Goal: Browse casually

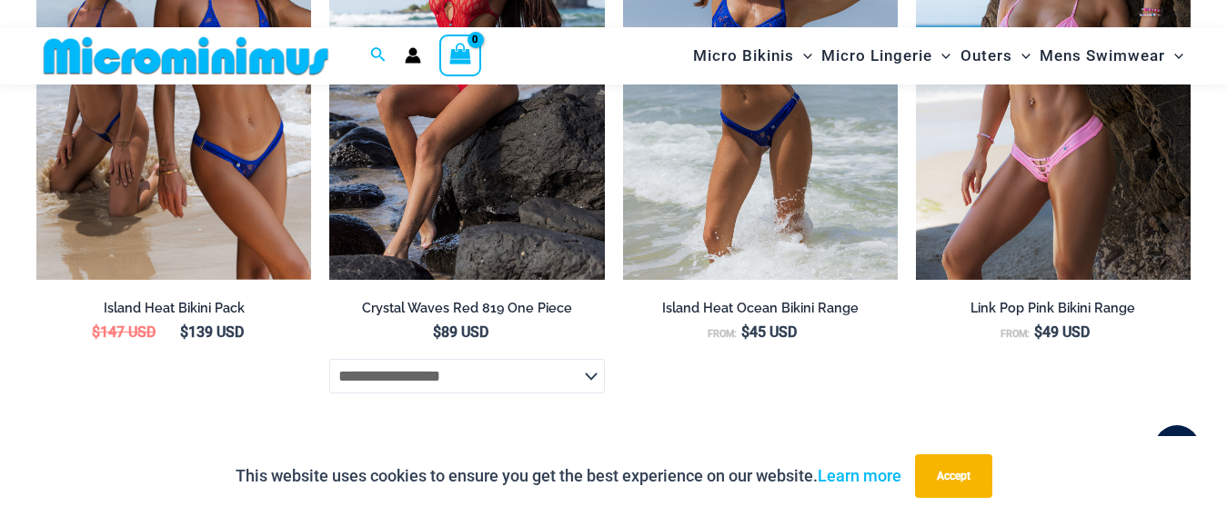
scroll to position [4893, 0]
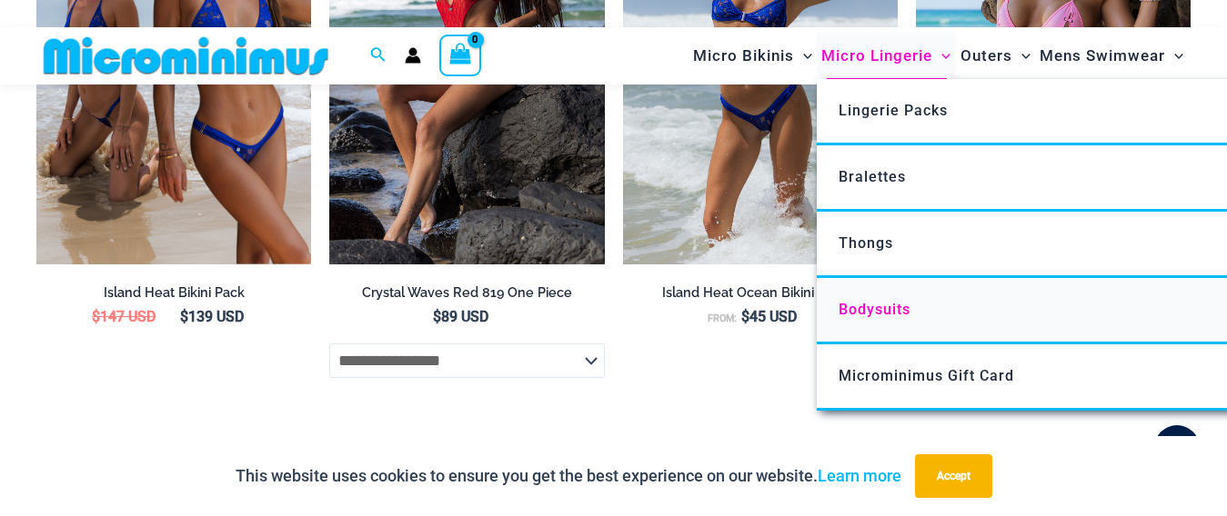
click at [872, 305] on span "Bodysuits" at bounding box center [874, 309] width 72 height 17
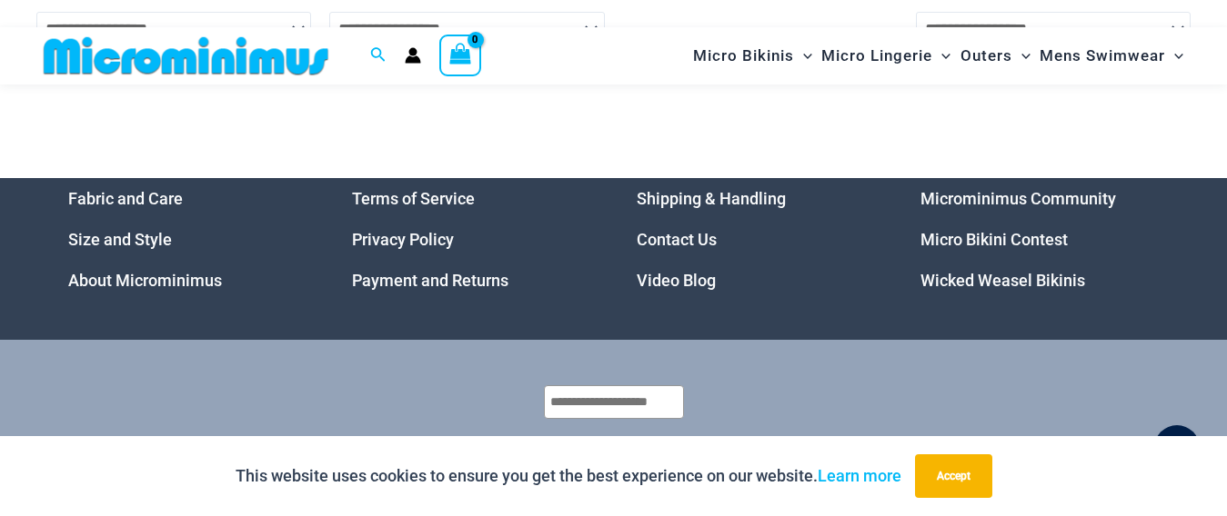
scroll to position [7713, 0]
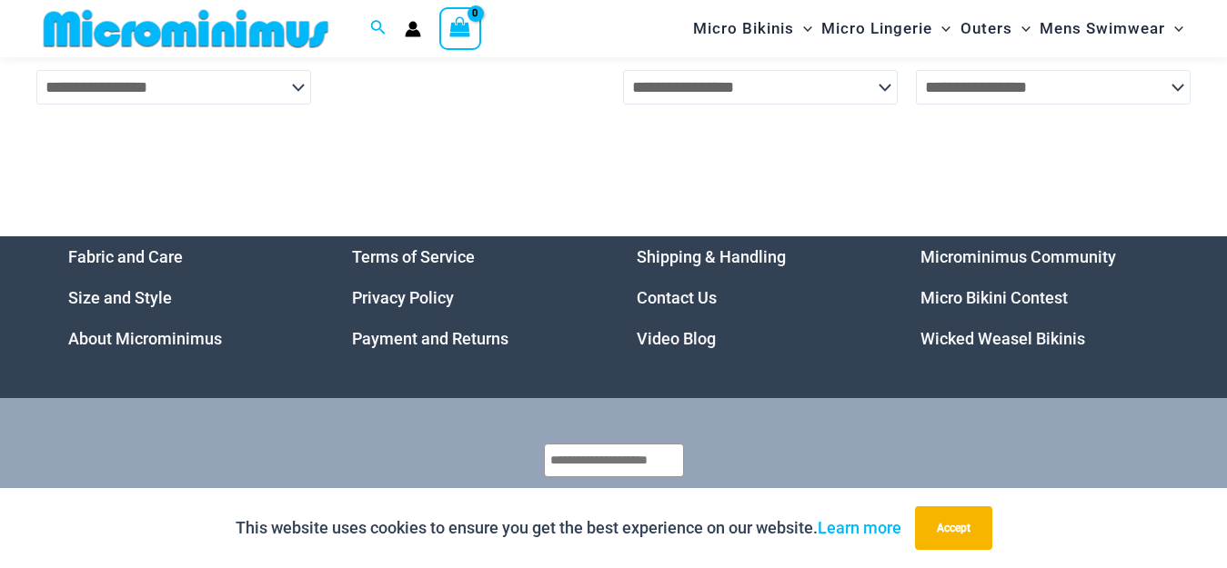
scroll to position [6803, 0]
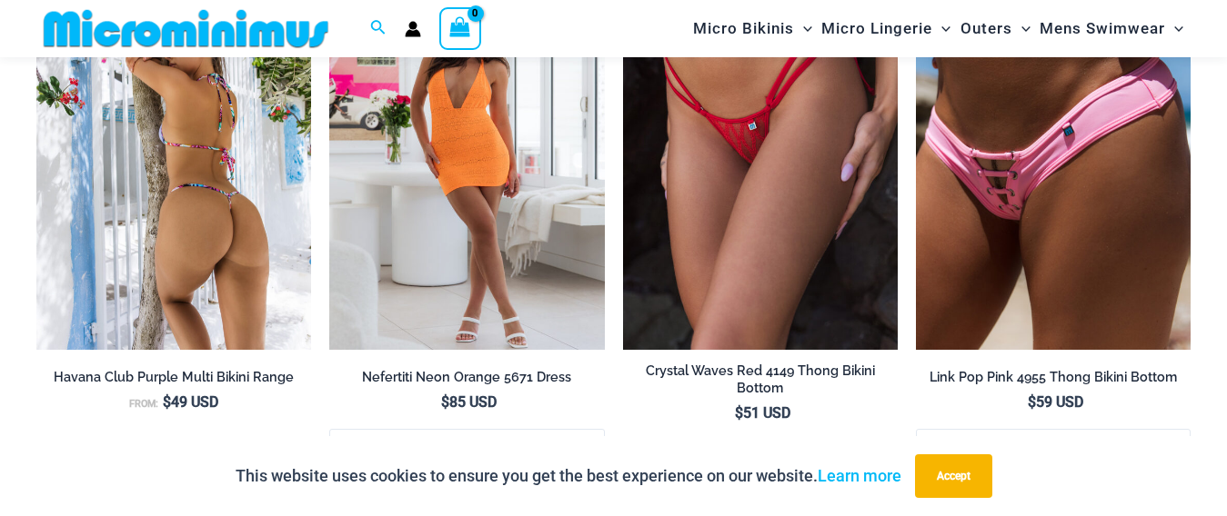
scroll to position [4257, 0]
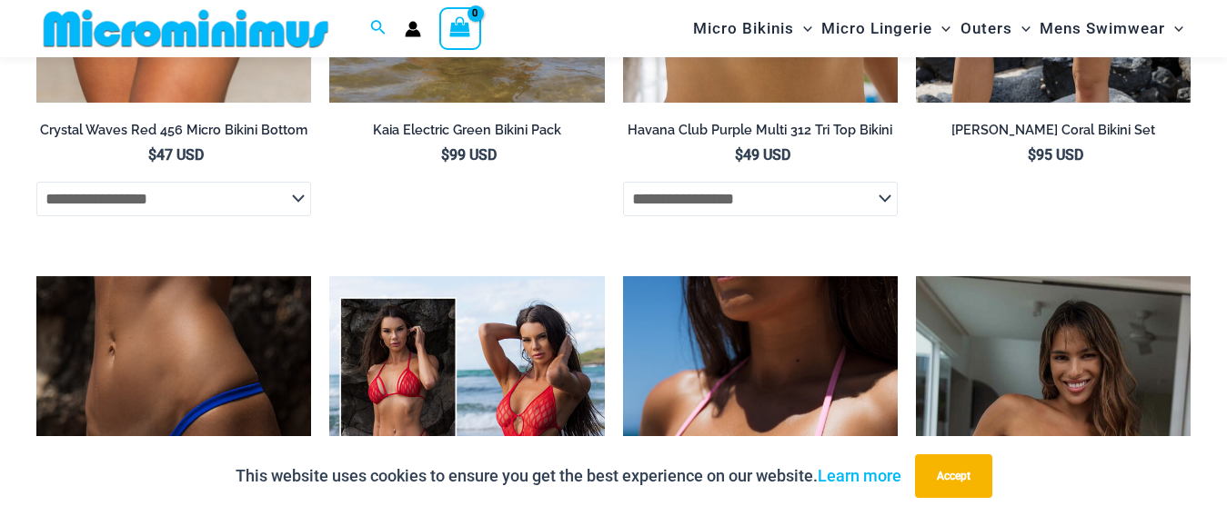
scroll to position [5908, 0]
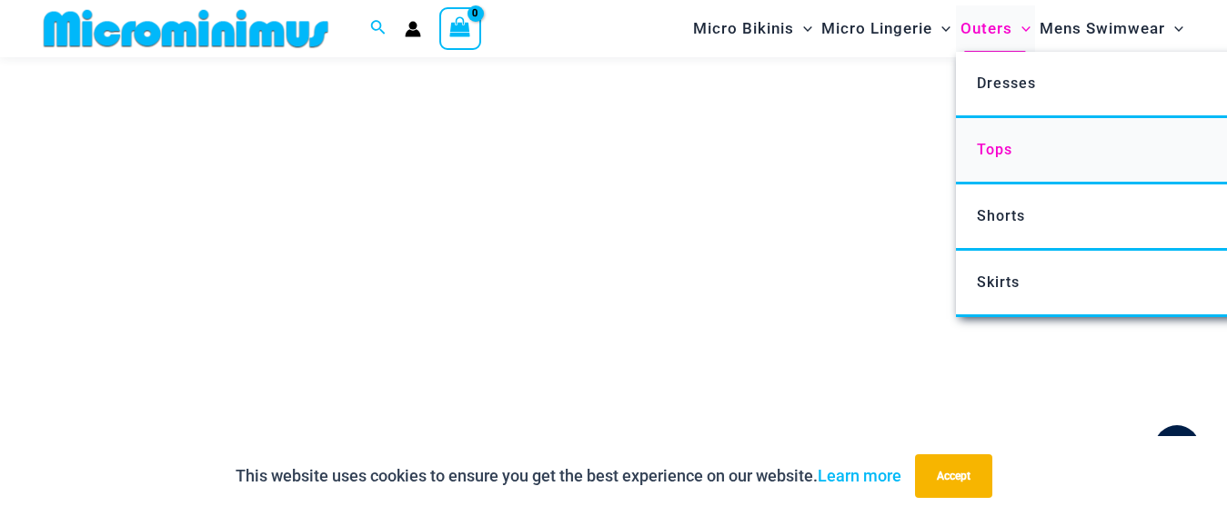
scroll to position [168, 0]
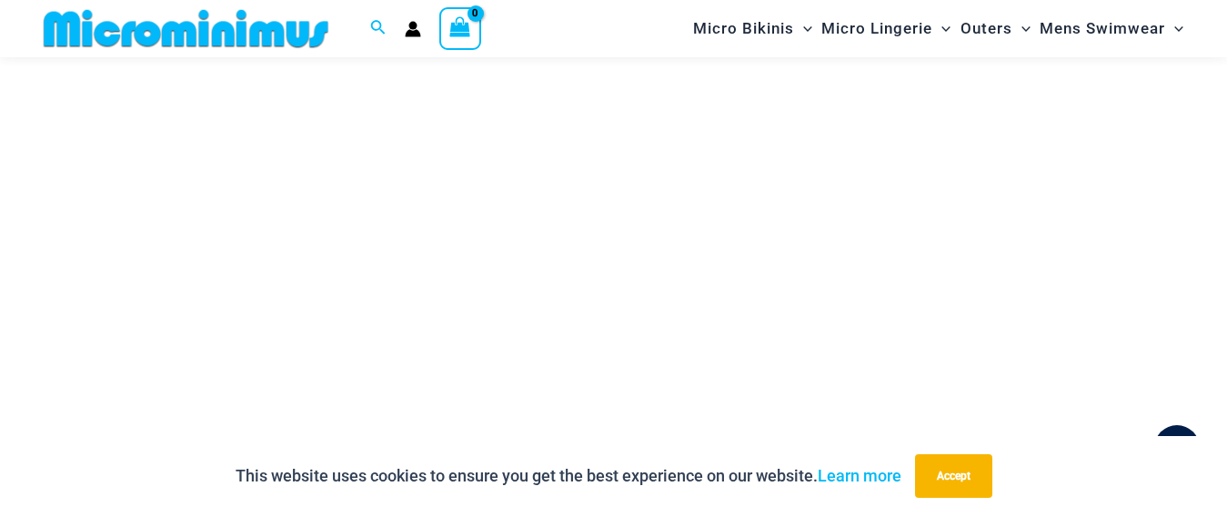
drag, startPoint x: 951, startPoint y: 165, endPoint x: 1184, endPoint y: 255, distance: 249.3
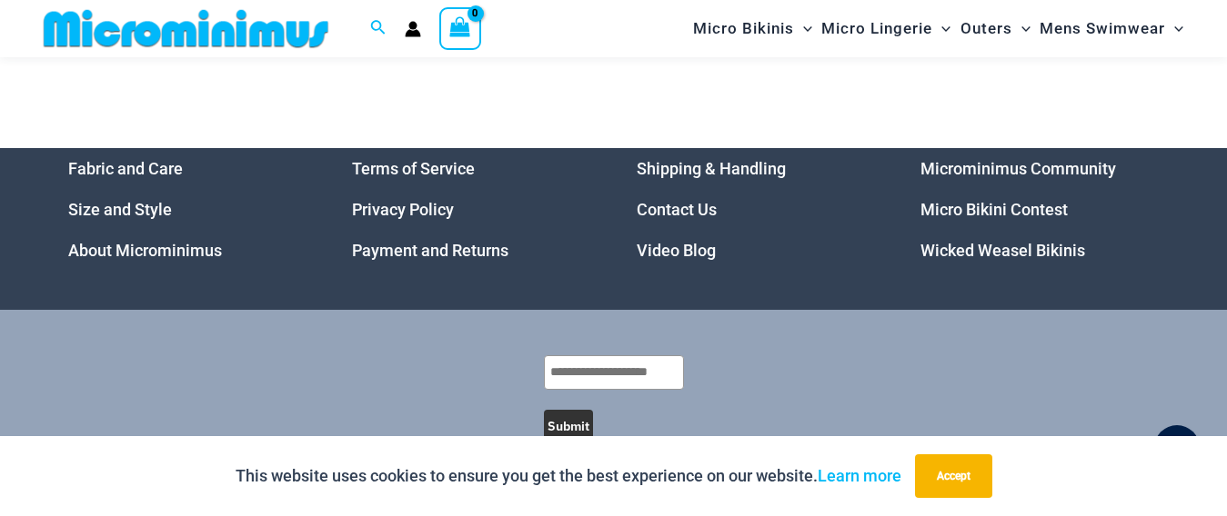
scroll to position [3173, 0]
